Goal: Communication & Community: Share content

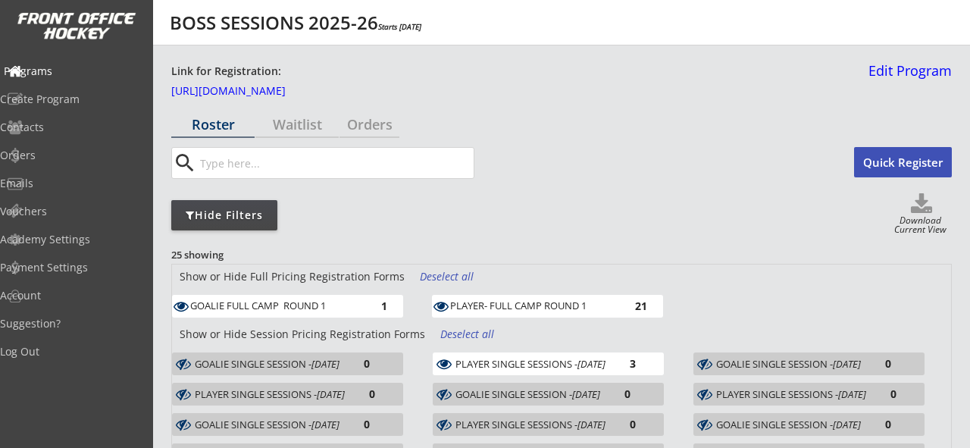
click at [69, 73] on div "Programs" at bounding box center [72, 71] width 136 height 11
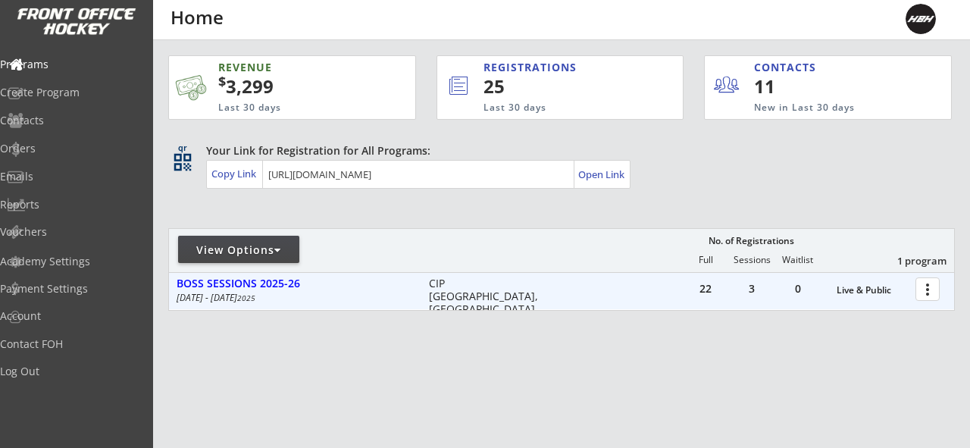
click at [941, 290] on div at bounding box center [929, 288] width 27 height 27
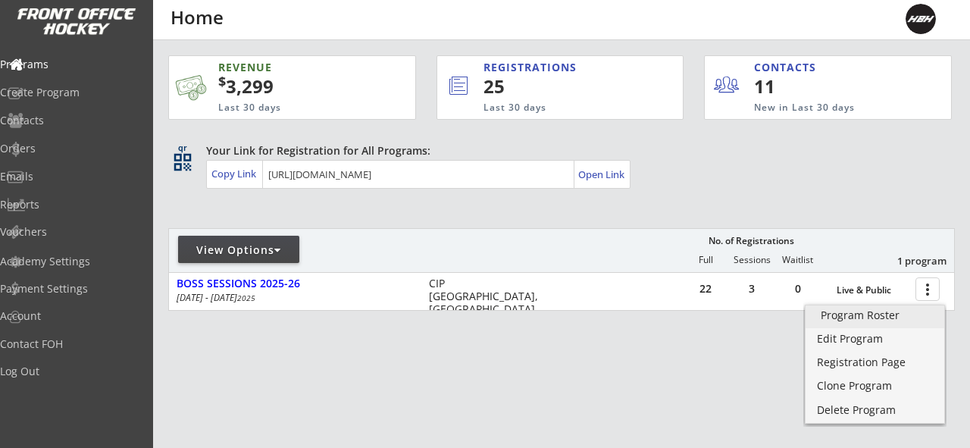
click at [848, 320] on div "Program Roster" at bounding box center [874, 315] width 108 height 11
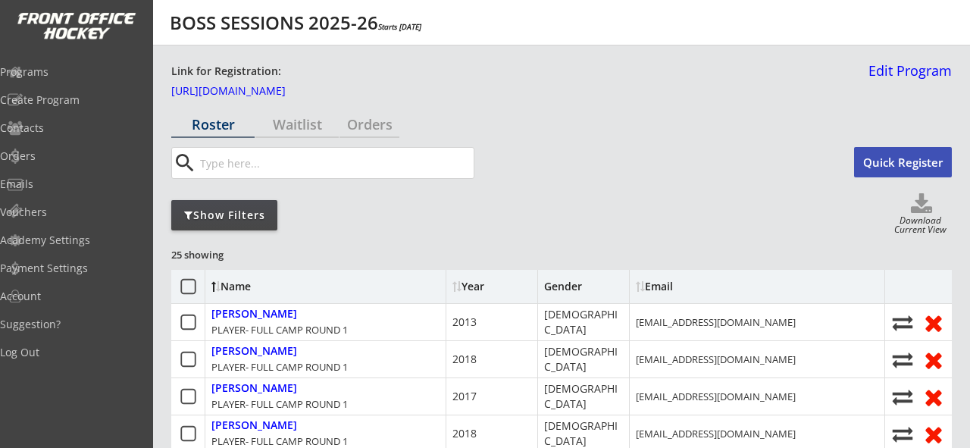
click at [922, 206] on icon at bounding box center [921, 204] width 61 height 23
select select ""Player Info""
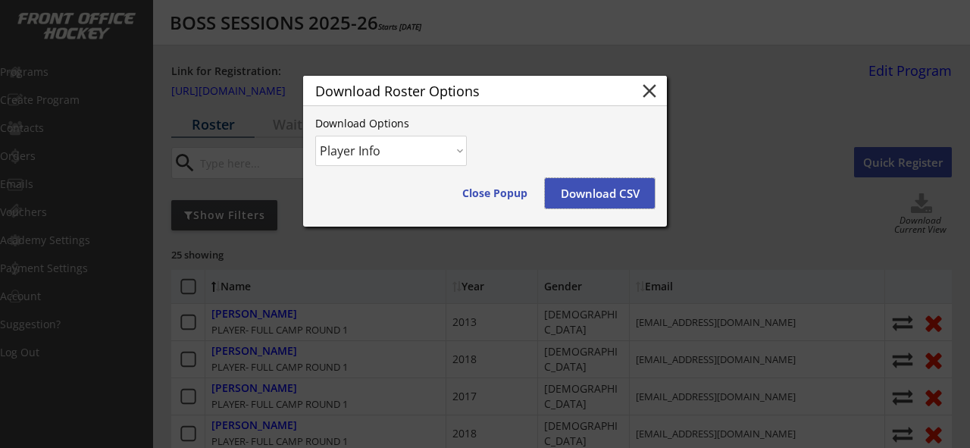
click at [591, 191] on button "Download CSV" at bounding box center [600, 193] width 110 height 30
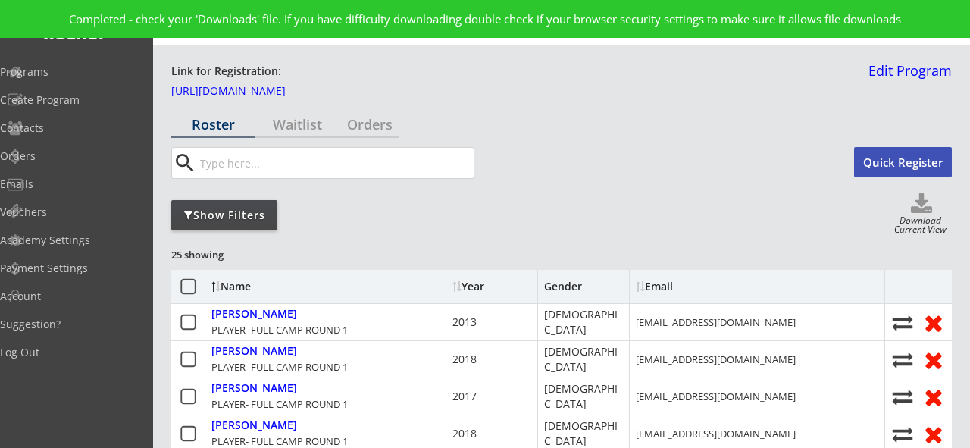
click at [683, 31] on div "Completed - check your 'Downloads' file. If you have difficulty downloading dou…" at bounding box center [485, 19] width 970 height 38
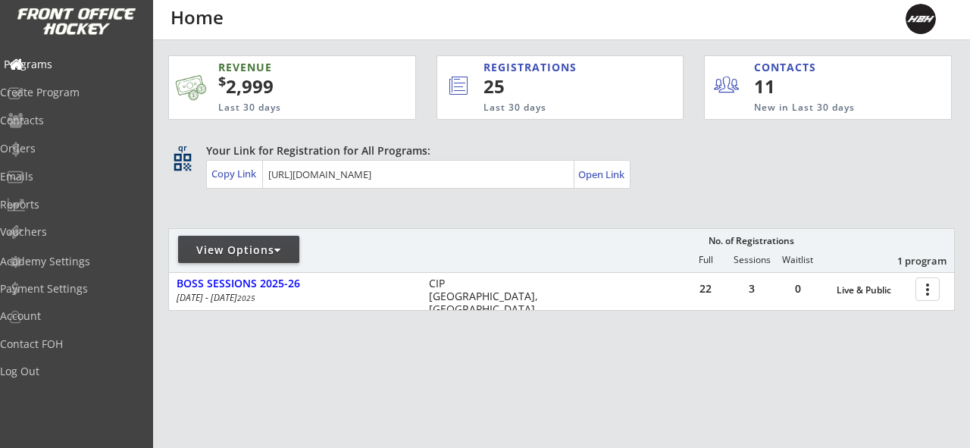
click at [65, 64] on div "Programs" at bounding box center [72, 64] width 136 height 11
click at [57, 145] on div "Orders" at bounding box center [72, 148] width 136 height 11
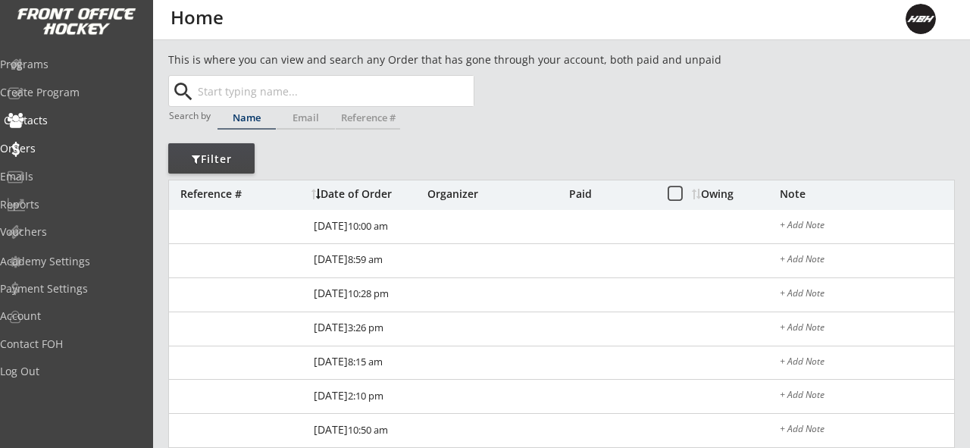
click at [55, 120] on div "Contacts" at bounding box center [72, 120] width 136 height 11
select select ""Players""
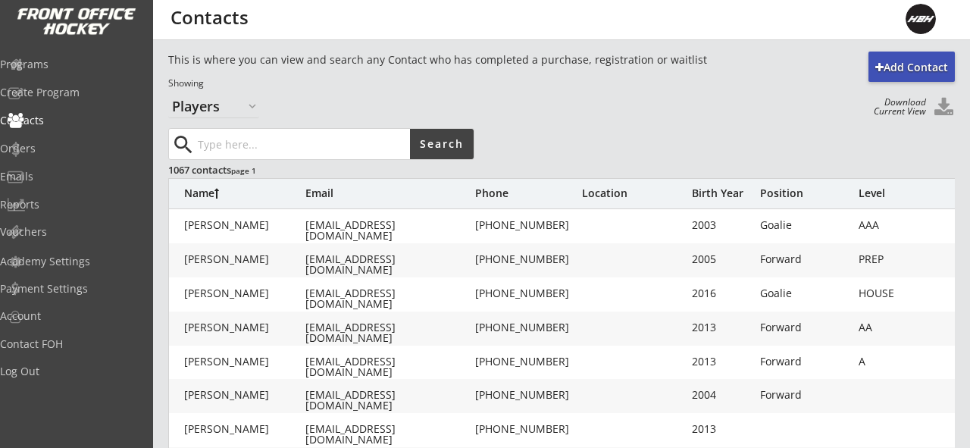
click at [238, 148] on input "input" at bounding box center [302, 144] width 215 height 30
type input "gissel"
click at [455, 152] on button "Search" at bounding box center [442, 144] width 64 height 30
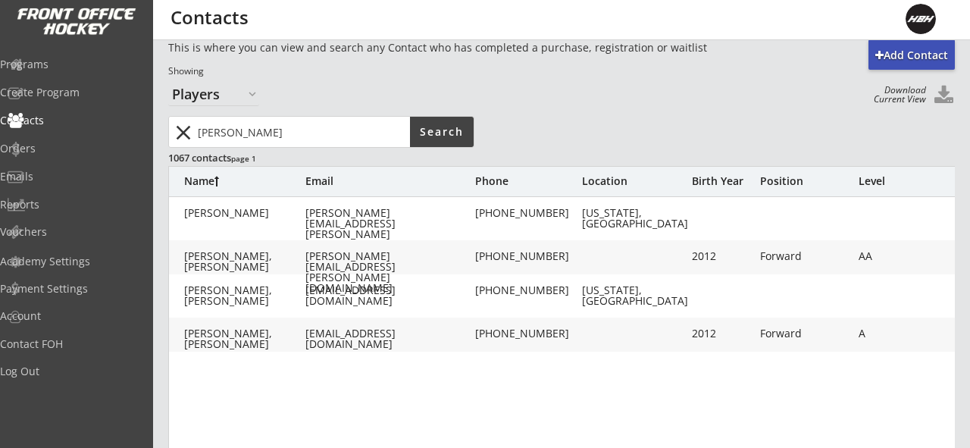
scroll to position [18, 0]
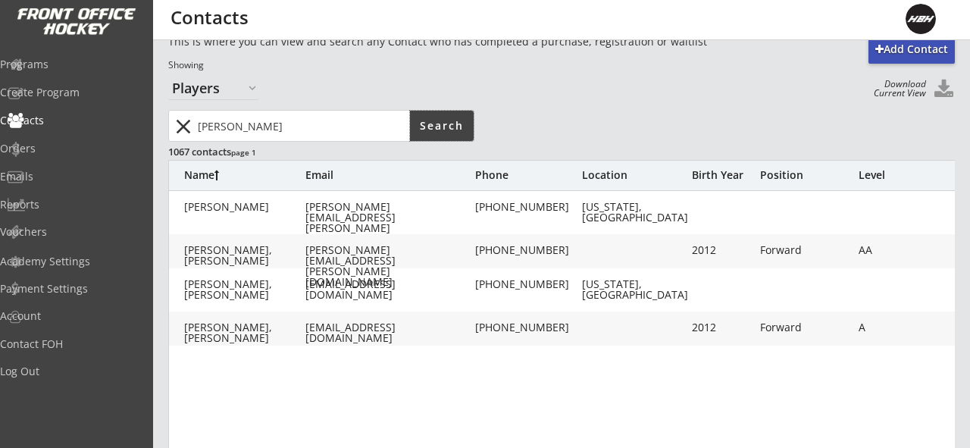
click at [44, 181] on div "Emails" at bounding box center [72, 176] width 144 height 11
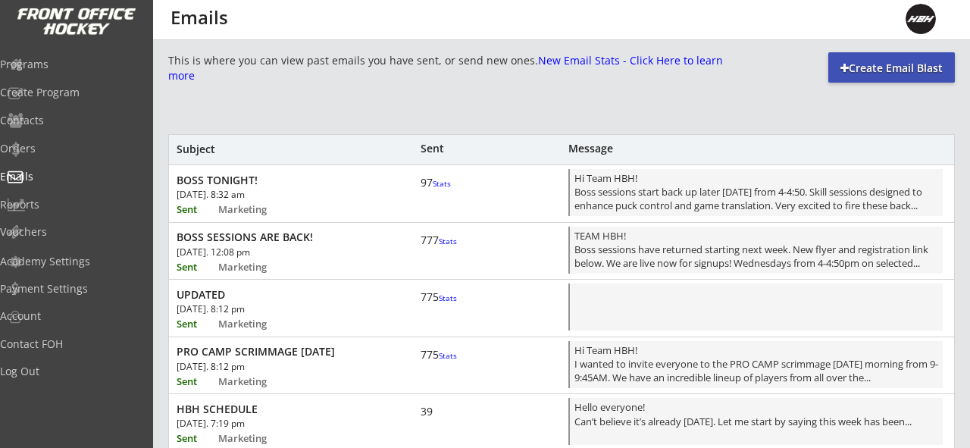
click at [885, 67] on div "Create Email Blast" at bounding box center [891, 68] width 126 height 15
select select ""All""
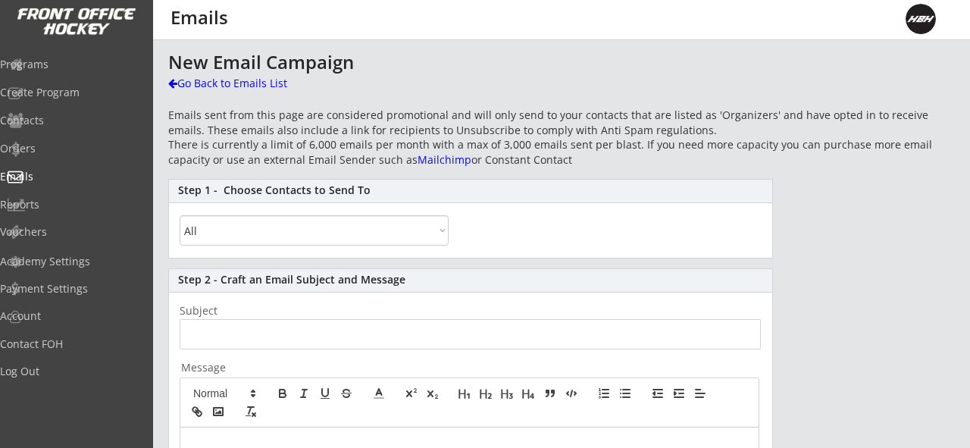
click at [264, 219] on select "All By Specific Programs Within Birth Year Range" at bounding box center [314, 230] width 269 height 30
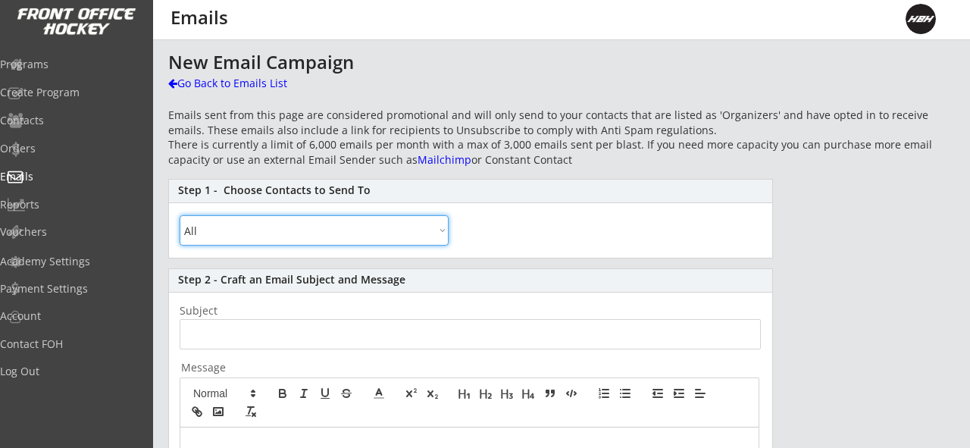
click at [264, 333] on input "input" at bounding box center [470, 334] width 581 height 30
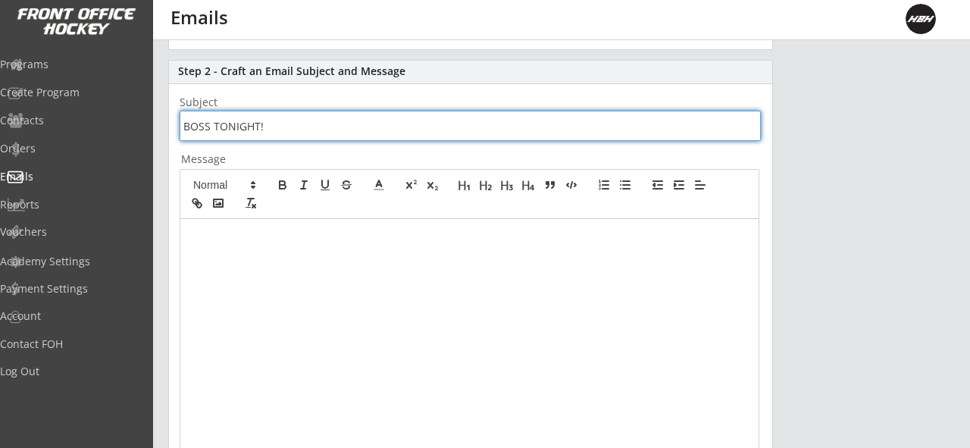
scroll to position [215, 0]
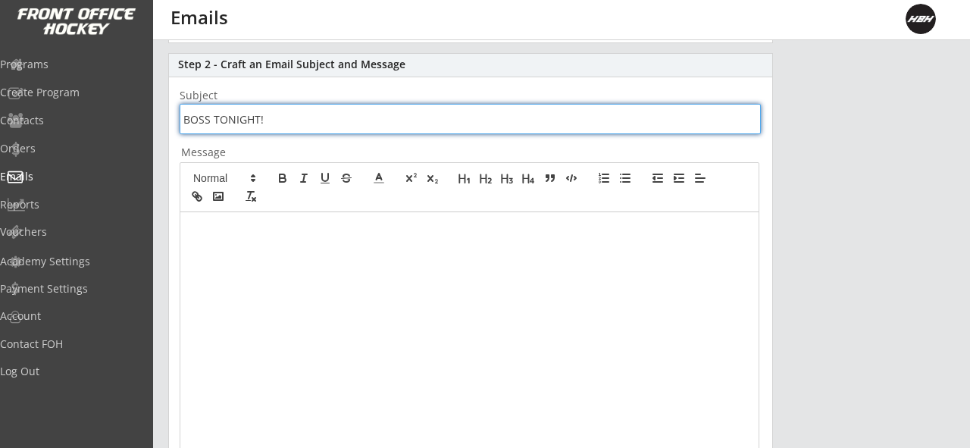
type input "BOSS TONIGHT!"
click at [208, 228] on p at bounding box center [469, 228] width 555 height 14
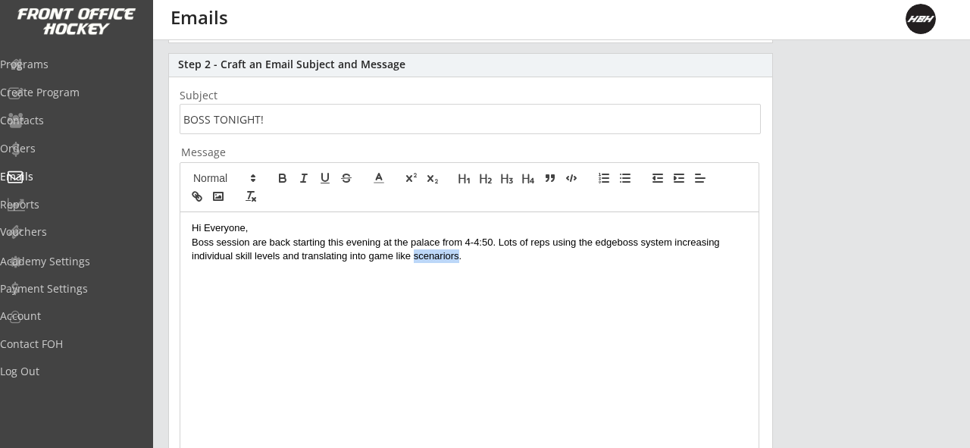
drag, startPoint x: 468, startPoint y: 261, endPoint x: 417, endPoint y: 259, distance: 50.8
click at [417, 259] on p "Boss session are back starting this evening at the palace from 4-4:50. Lots of …" at bounding box center [469, 250] width 555 height 28
drag, startPoint x: 637, startPoint y: 244, endPoint x: 595, endPoint y: 247, distance: 42.5
click at [595, 247] on p "Boss session are back starting this evening at the palace from 4-4:50. Lots of …" at bounding box center [469, 250] width 555 height 28
click at [468, 258] on p "Boss session are back starting this evening at the palace from 4-4:50. Lots of …" at bounding box center [469, 250] width 555 height 28
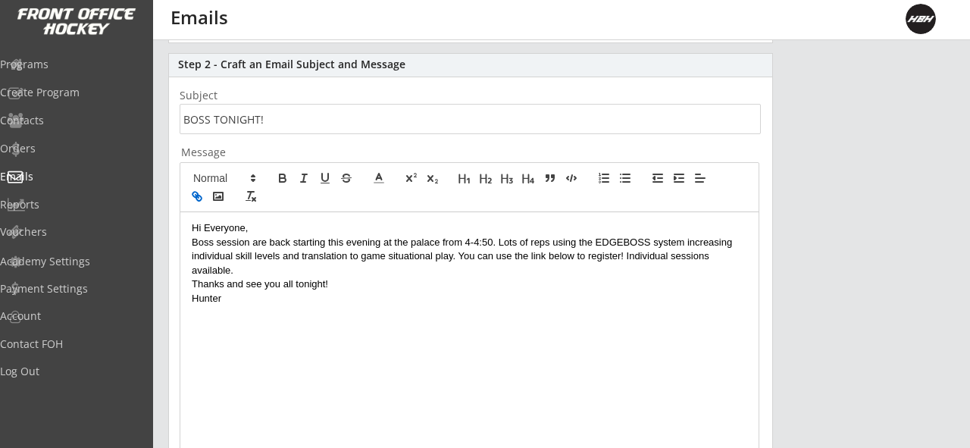
click at [197, 197] on icon "button" at bounding box center [194, 194] width 5 height 5
click at [198, 198] on line "button" at bounding box center [196, 196] width 3 height 3
drag, startPoint x: 579, startPoint y: 326, endPoint x: 169, endPoint y: 321, distance: 410.6
click at [169, 321] on div "Step 2 - Craft an Email Subject and Message Subject Message Hi Everyone, Boss s…" at bounding box center [470, 384] width 604 height 663
click at [193, 197] on icon "button" at bounding box center [194, 194] width 5 height 5
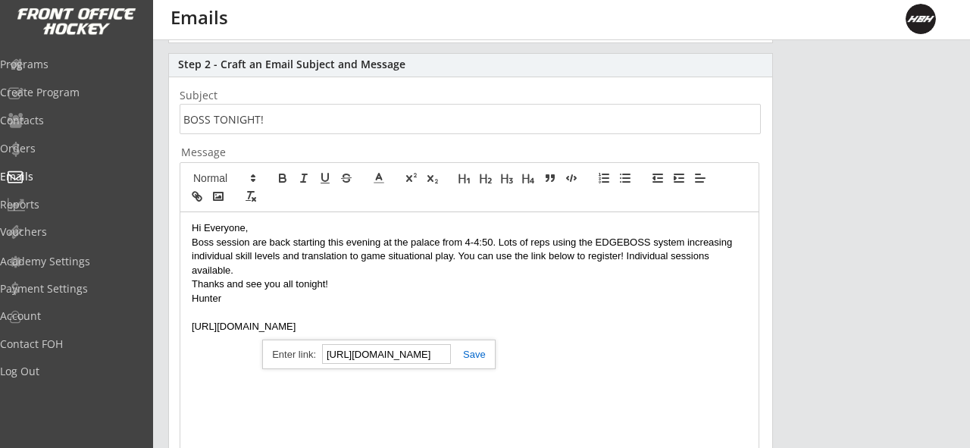
click at [474, 352] on link at bounding box center [468, 353] width 35 height 11
click at [313, 307] on p at bounding box center [469, 312] width 555 height 14
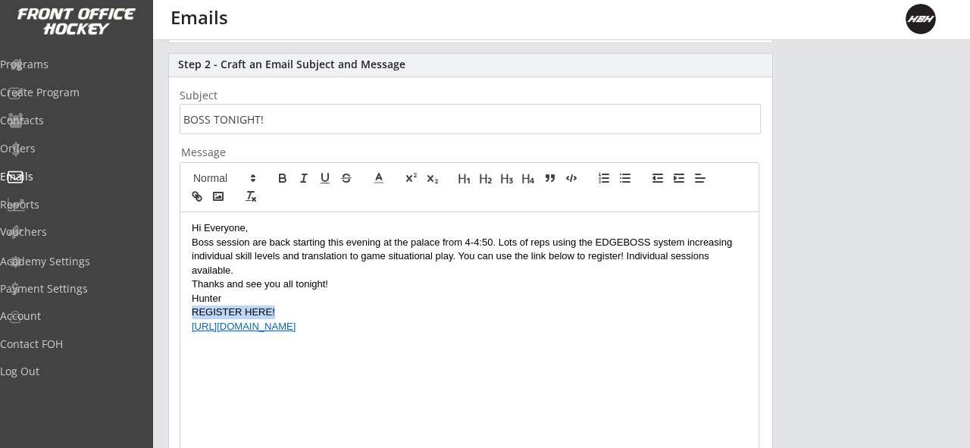
drag, startPoint x: 284, startPoint y: 313, endPoint x: 187, endPoint y: 313, distance: 97.0
click at [187, 313] on div "Hi Everyone, Boss session are back starting this evening at the palace from 4-4…" at bounding box center [469, 354] width 578 height 284
click at [199, 197] on icon "button" at bounding box center [197, 196] width 14 height 14
type input "REGISTER HERE!"
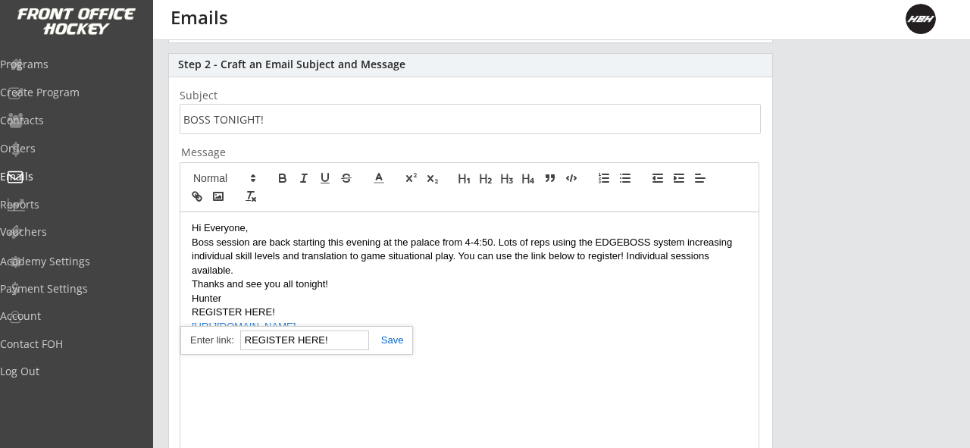
click at [339, 337] on input "REGISTER HERE!" at bounding box center [304, 340] width 129 height 20
drag, startPoint x: 339, startPoint y: 337, endPoint x: 245, endPoint y: 337, distance: 93.9
click at [243, 337] on input "REGISTER HERE!" at bounding box center [304, 340] width 129 height 20
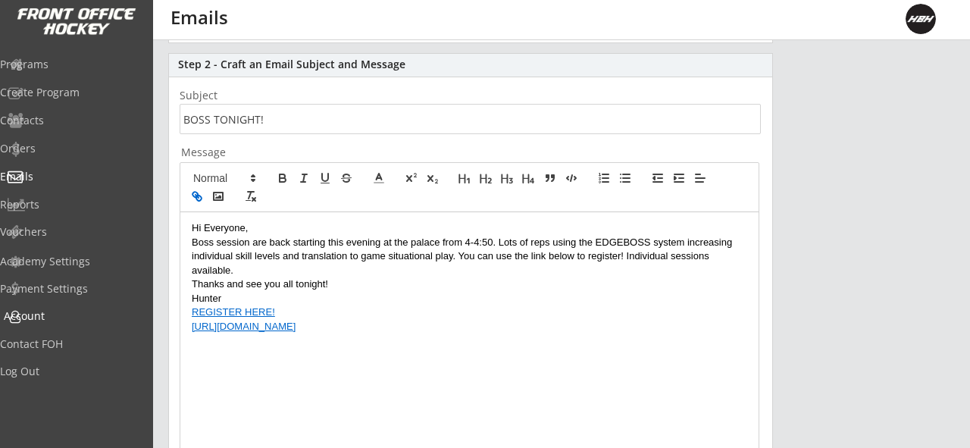
drag, startPoint x: 577, startPoint y: 325, endPoint x: 115, endPoint y: 323, distance: 462.0
click at [114, 233] on body "REVENUE $ 2,999 Last 30 days REGISTRATIONS 25 Last 30 days CONTACTS 11 New in L…" at bounding box center [485, 9] width 970 height 448
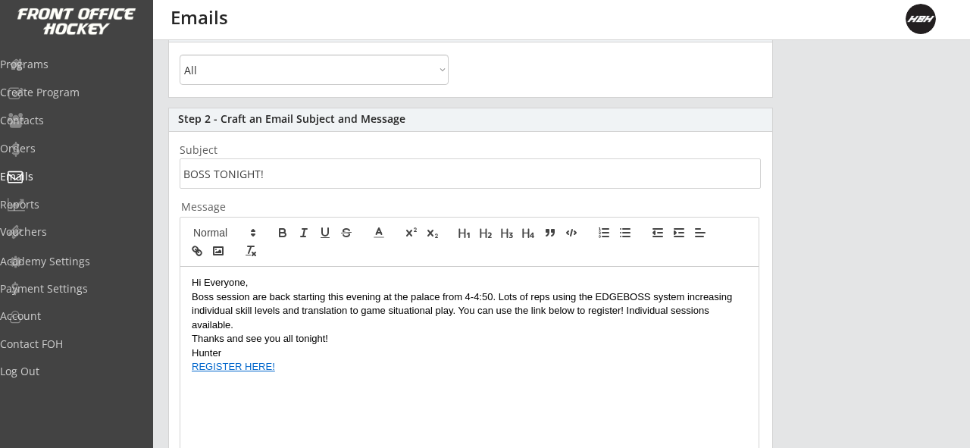
scroll to position [204, 0]
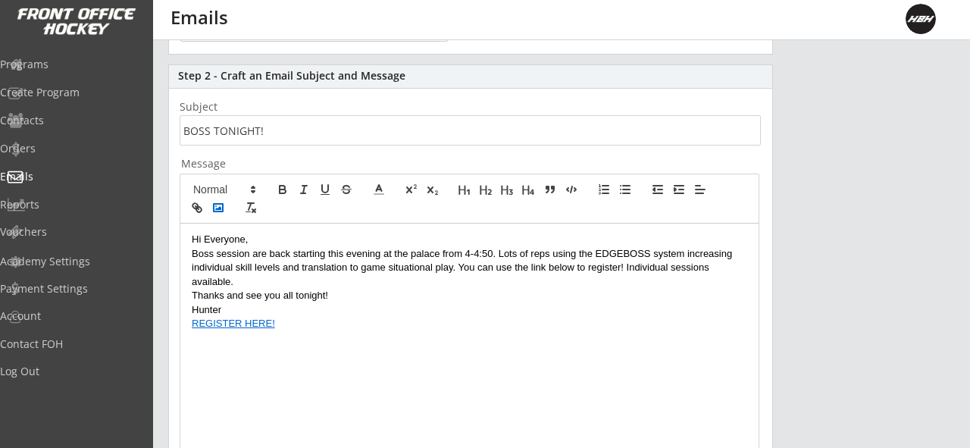
click at [219, 210] on icon "button" at bounding box center [218, 208] width 14 height 14
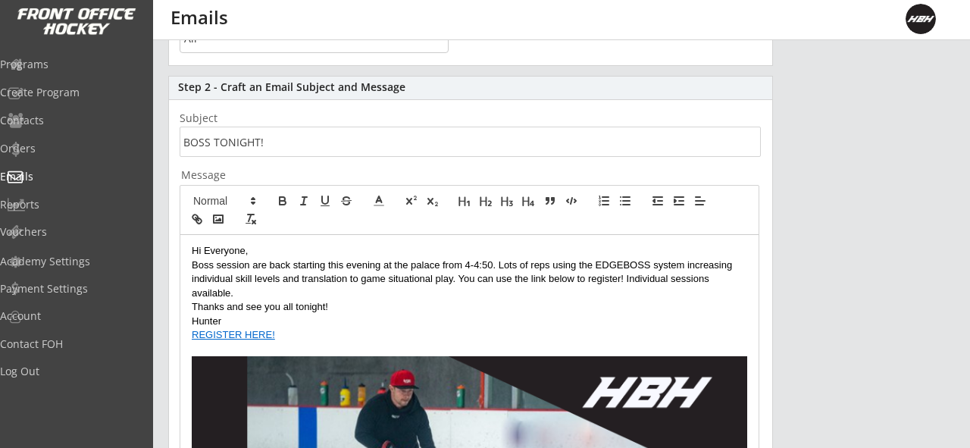
scroll to position [193, 0]
click at [464, 311] on p "Thanks and see you all tonight!" at bounding box center [469, 306] width 555 height 14
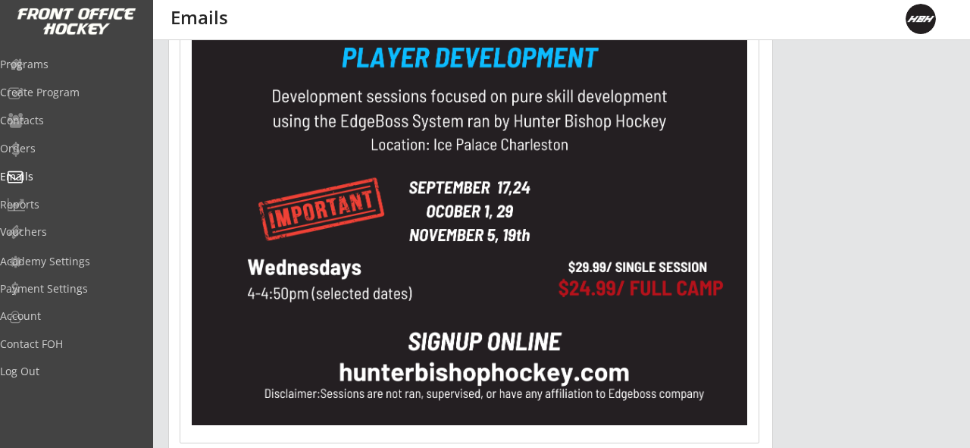
scroll to position [1066, 0]
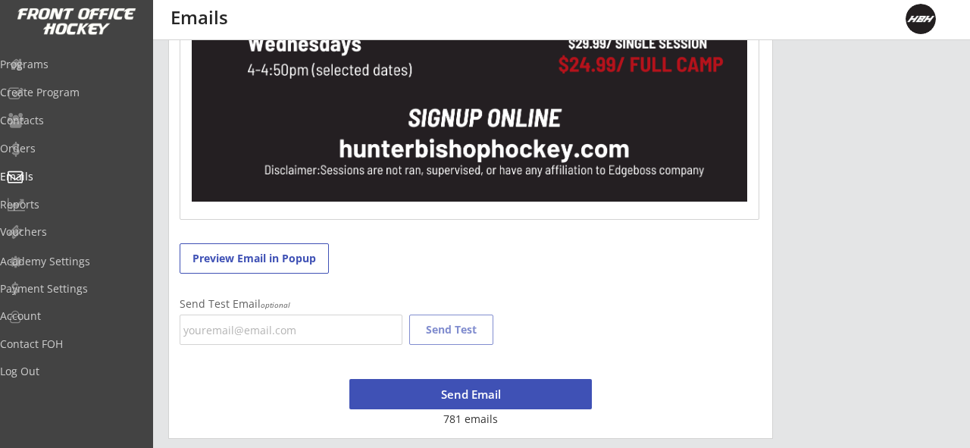
click at [471, 397] on button "Send Email" at bounding box center [470, 394] width 242 height 30
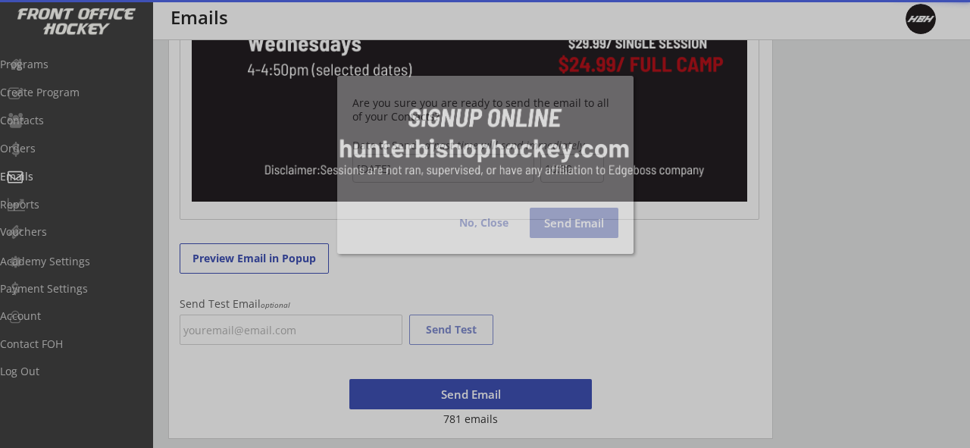
scroll to position [647, 0]
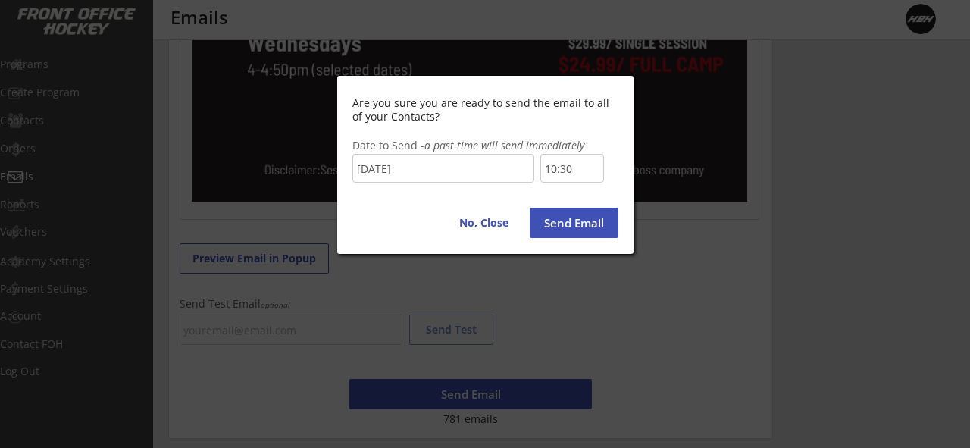
click at [570, 167] on input "10:30" at bounding box center [572, 168] width 64 height 29
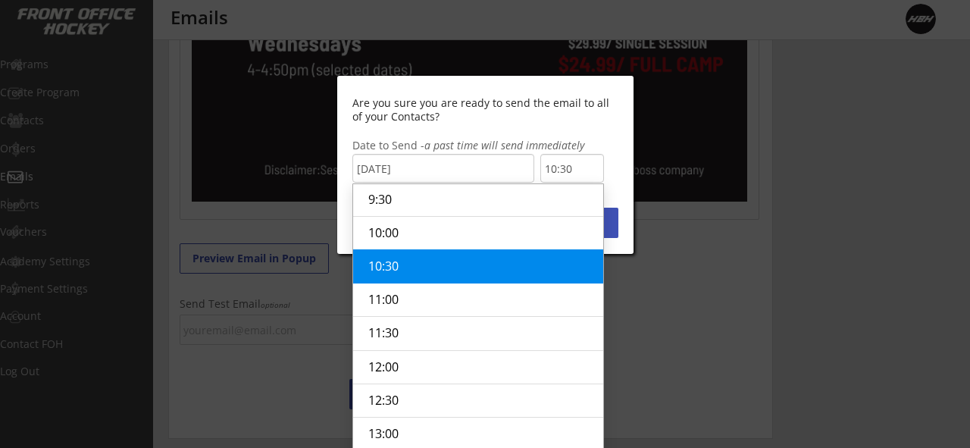
scroll to position [1104, 0]
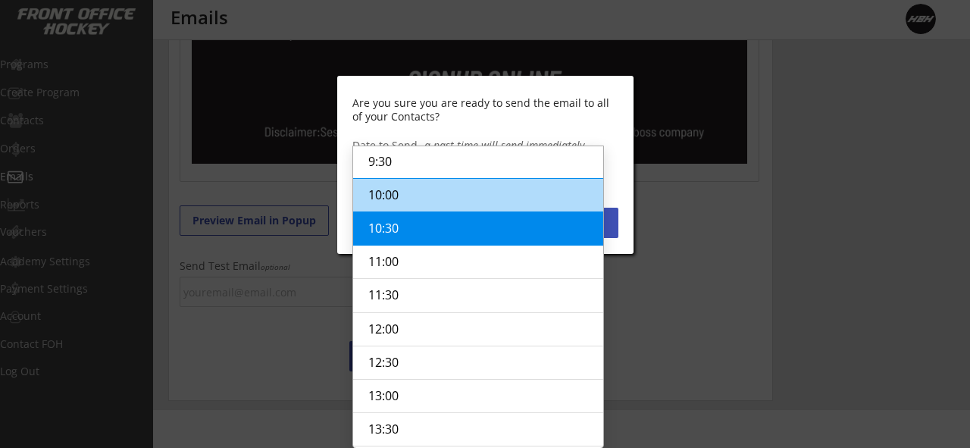
click at [462, 207] on li "10:00" at bounding box center [478, 194] width 250 height 34
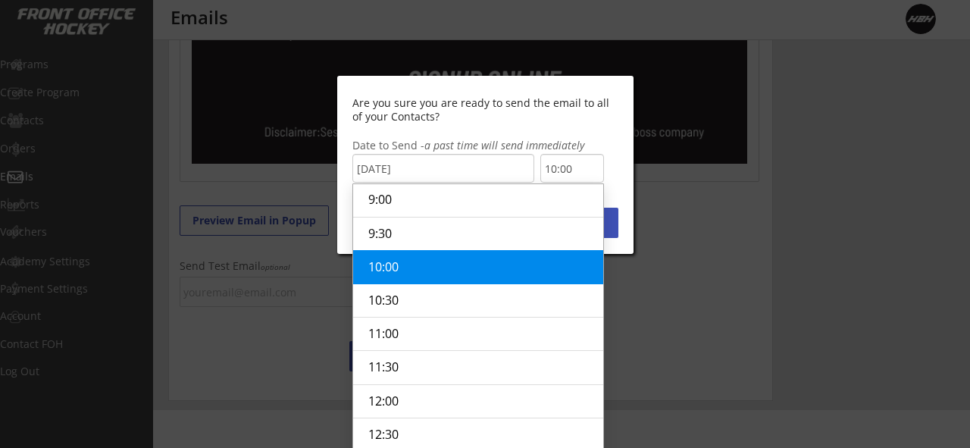
scroll to position [1066, 0]
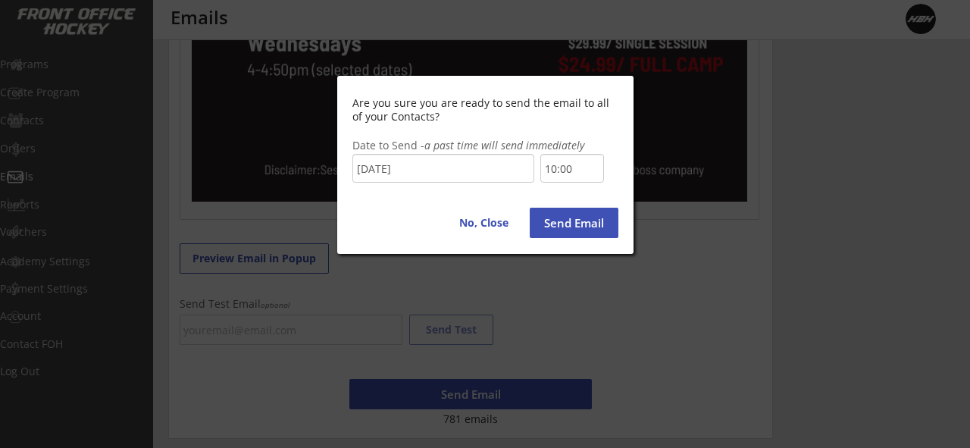
click at [580, 223] on button "Send Email" at bounding box center [573, 223] width 89 height 30
type input "10:30"
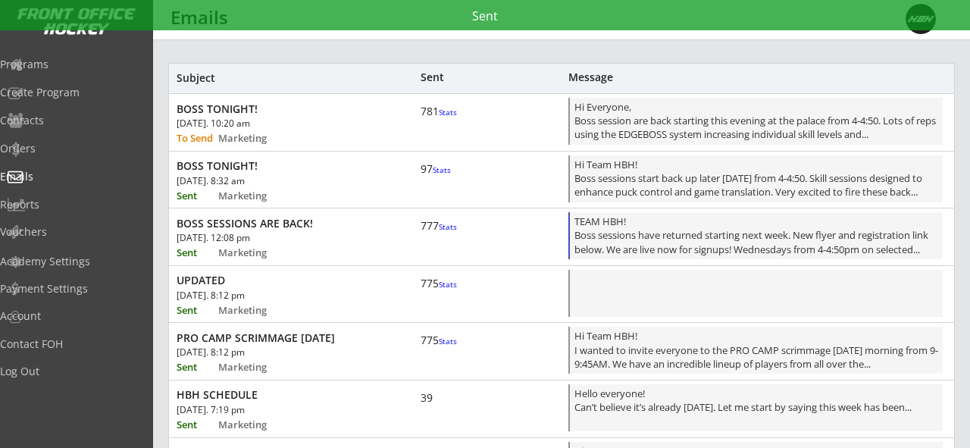
scroll to position [0, 0]
